Goal: Communication & Community: Answer question/provide support

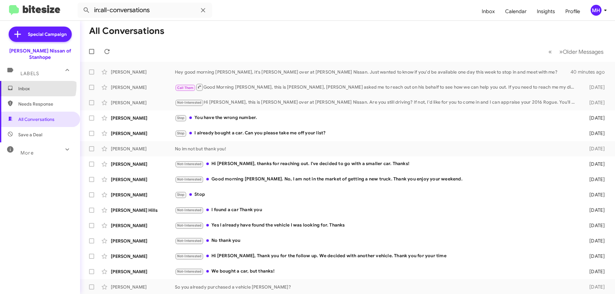
click at [31, 86] on span "Inbox" at bounding box center [45, 89] width 54 height 6
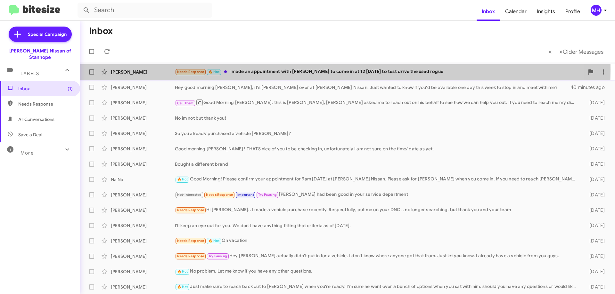
click at [271, 70] on div "Needs Response 🔥 Hot I made an appointment with Ashlynn to come in at 12 on Wed…" at bounding box center [379, 71] width 409 height 7
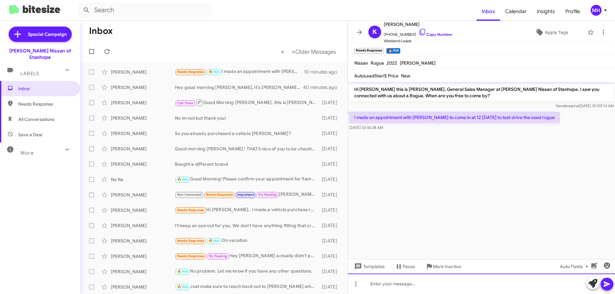
click at [372, 287] on div at bounding box center [481, 284] width 267 height 21
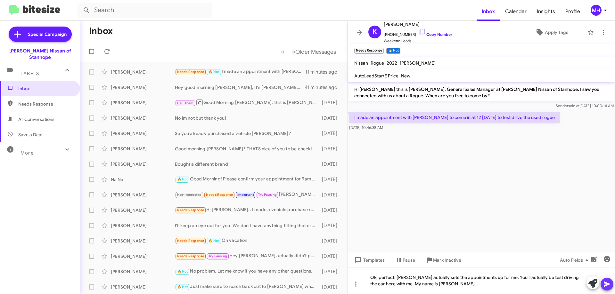
click at [606, 283] on icon at bounding box center [607, 284] width 6 height 5
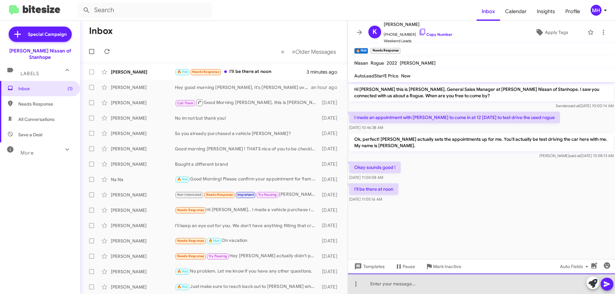
click at [374, 288] on div at bounding box center [481, 284] width 267 height 21
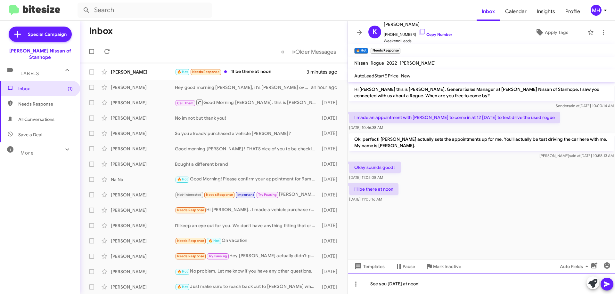
click at [438, 284] on div "See you [DATE] at noon!" at bounding box center [481, 284] width 267 height 21
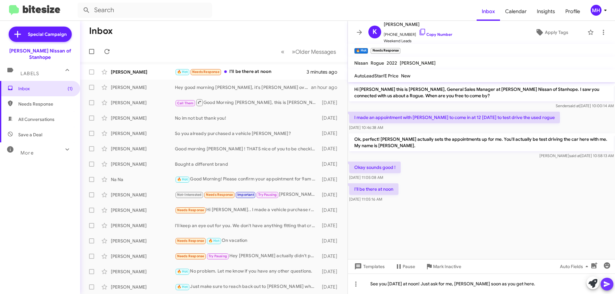
click at [605, 283] on icon at bounding box center [607, 284] width 6 height 5
